Goal: Find specific page/section: Find specific page/section

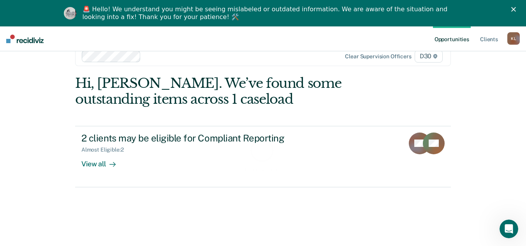
scroll to position [26, 0]
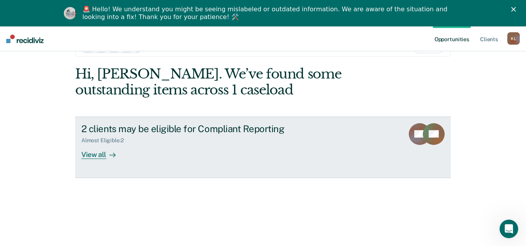
click at [93, 155] on div "View all" at bounding box center [103, 151] width 44 height 15
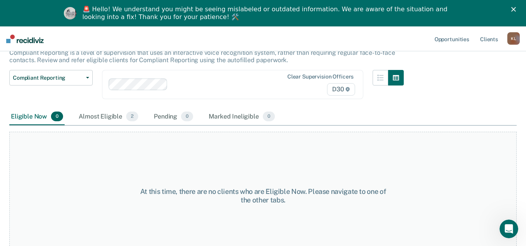
scroll to position [67, 0]
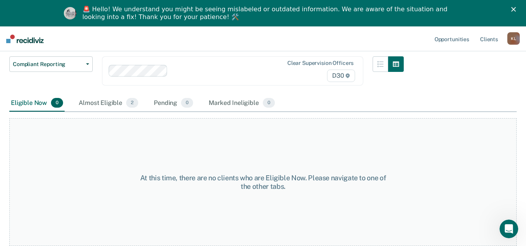
click at [106, 91] on div "Compliant Reporting Compliant Reporting Supervision Level Downgrade Suspension …" at bounding box center [206, 75] width 394 height 39
click at [105, 104] on div "Almost Eligible 2" at bounding box center [108, 103] width 63 height 17
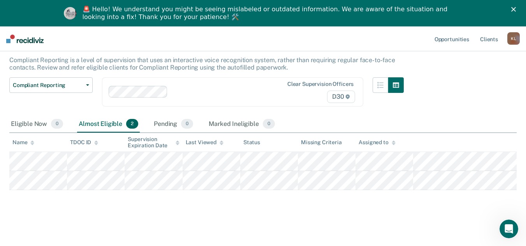
scroll to position [46, 0]
